Goal: Information Seeking & Learning: Learn about a topic

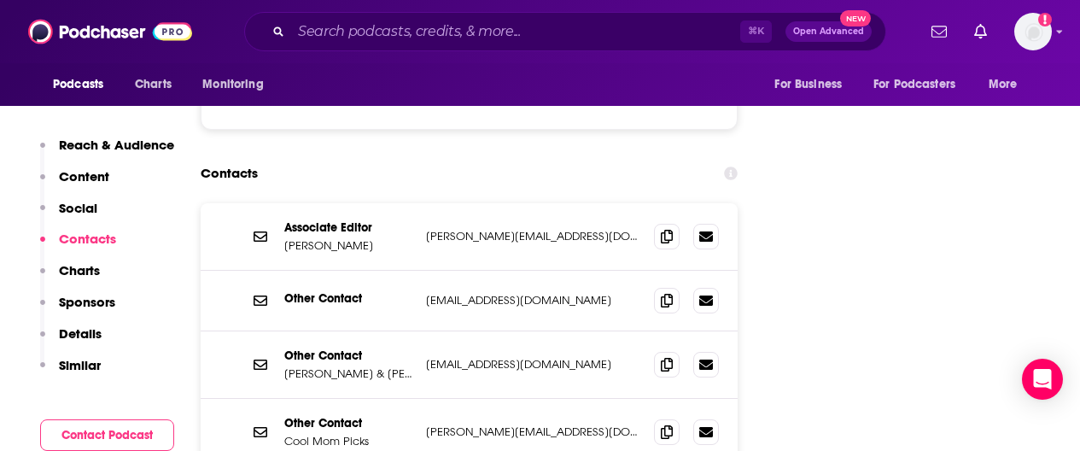
scroll to position [1667, 0]
click at [430, 34] on input "Search podcasts, credits, & more..." at bounding box center [515, 31] width 449 height 27
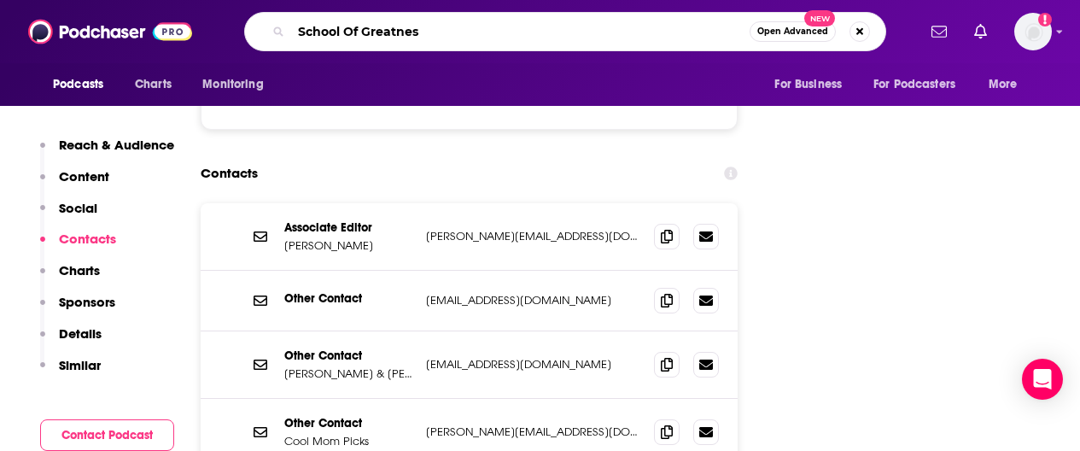
type input "School Of Greatness"
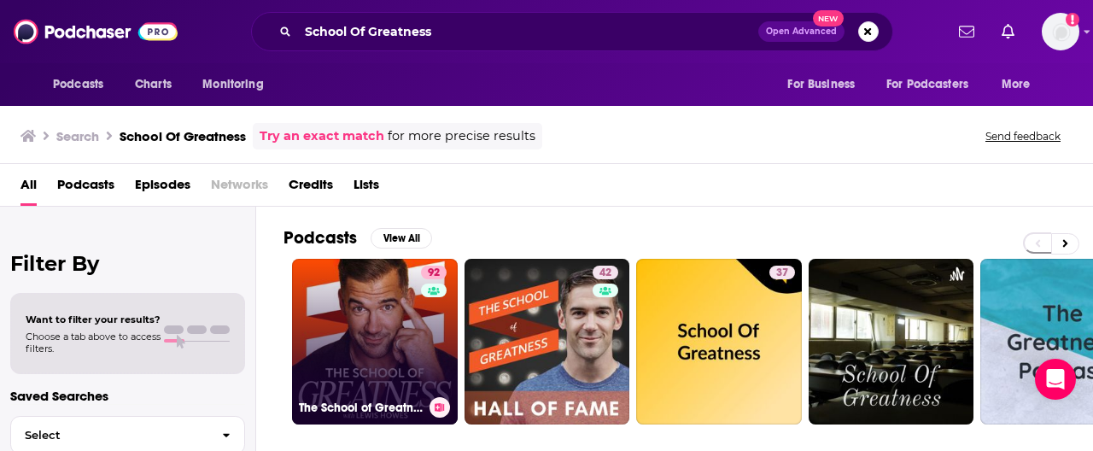
click at [387, 340] on link "92 The School of Greatness" at bounding box center [375, 342] width 166 height 166
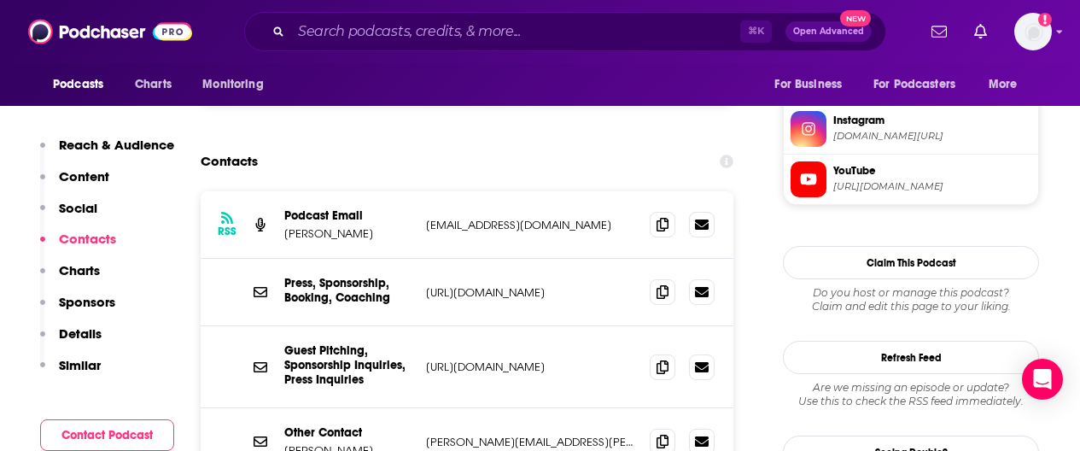
scroll to position [1545, 0]
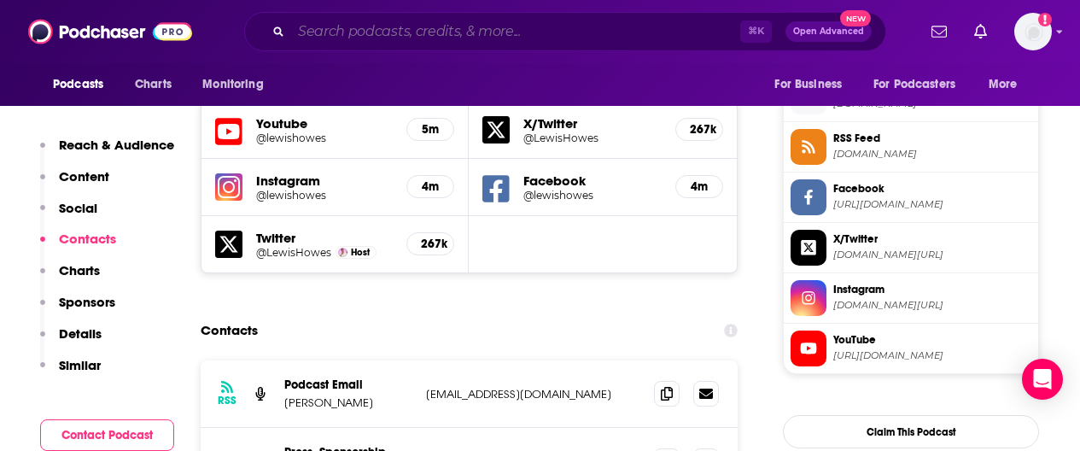
click at [605, 28] on input "Search podcasts, credits, & more..." at bounding box center [515, 31] width 449 height 27
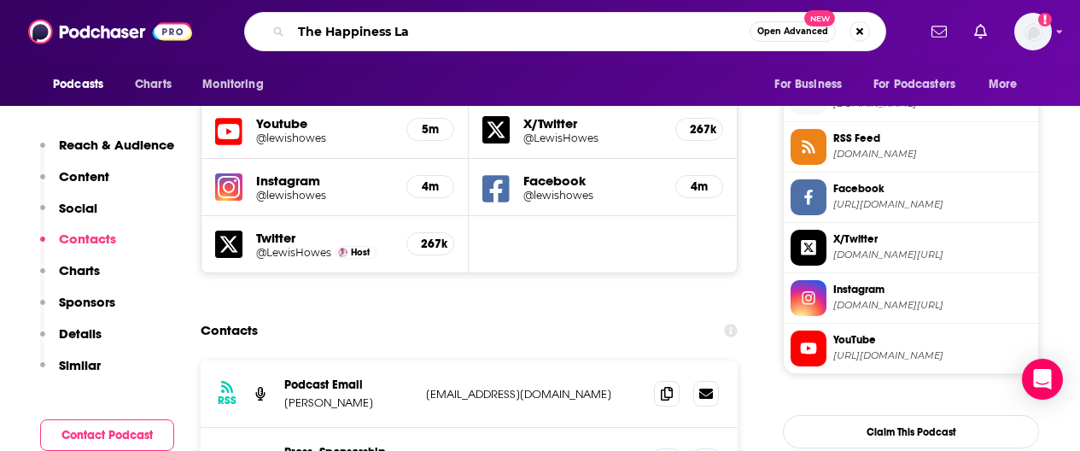
type input "The Happiness Lab"
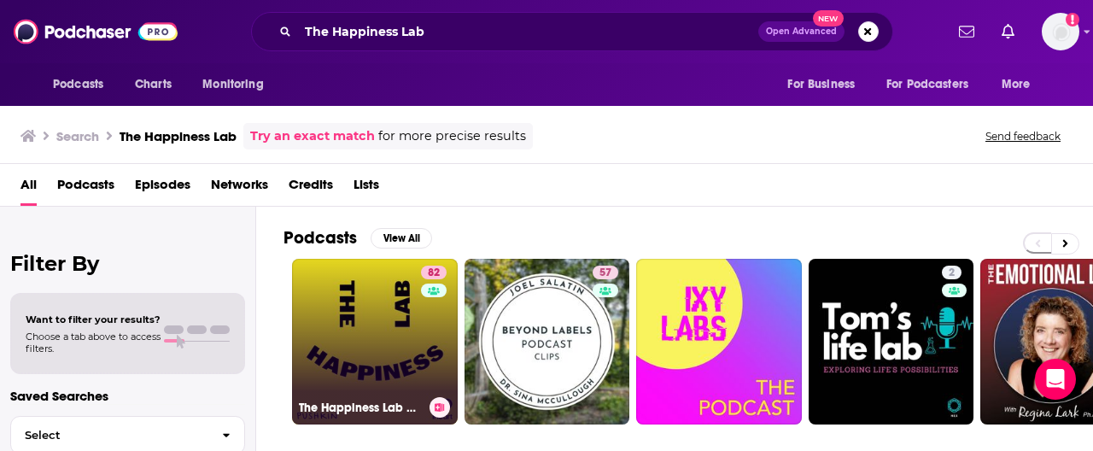
click at [342, 313] on link "82 The Happiness Lab with Dr. [PERSON_NAME]" at bounding box center [375, 342] width 166 height 166
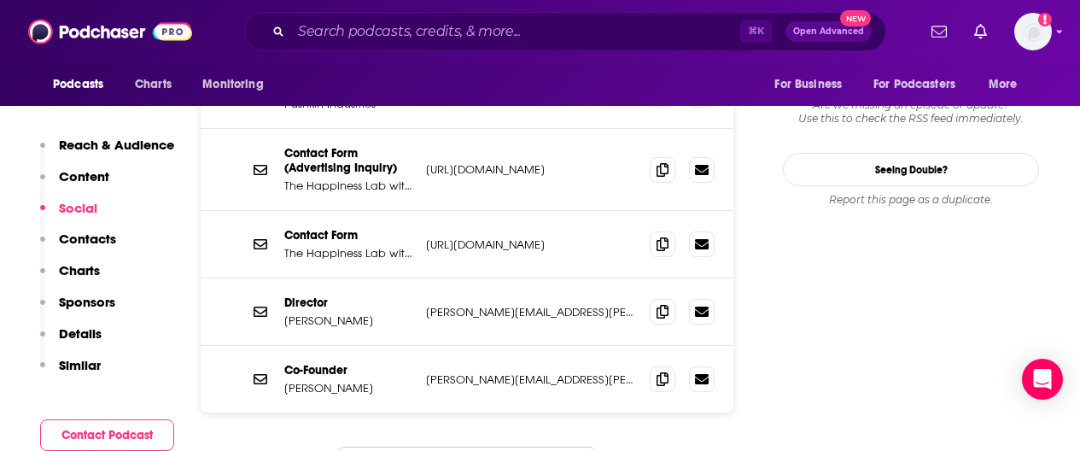
scroll to position [1831, 0]
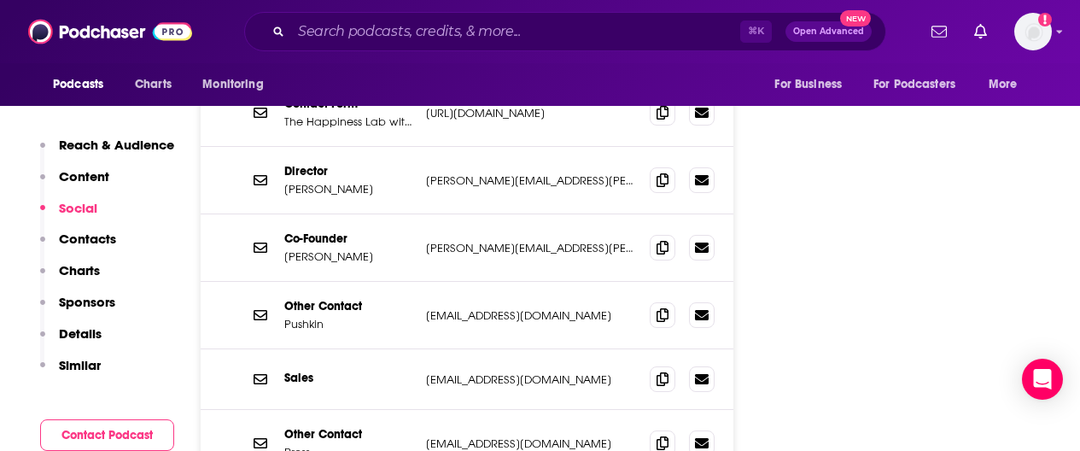
scroll to position [1949, 0]
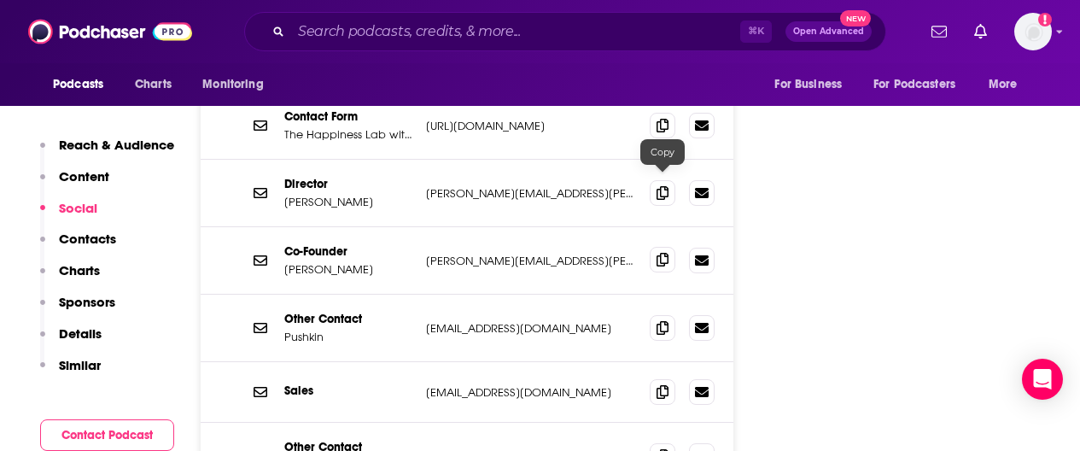
click at [658, 253] on icon at bounding box center [663, 260] width 12 height 14
